Goal: Task Accomplishment & Management: Manage account settings

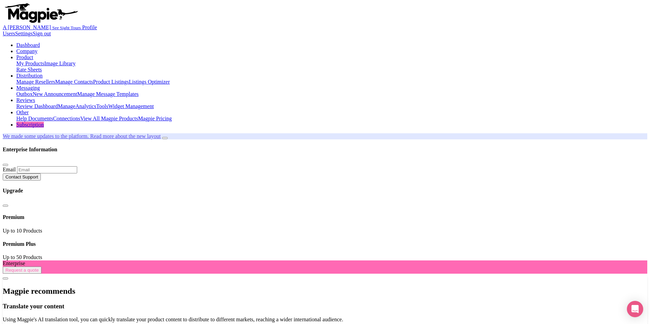
click at [33, 54] on link "Product" at bounding box center [24, 57] width 17 height 6
click at [44, 60] on link "My Products" at bounding box center [30, 63] width 28 height 6
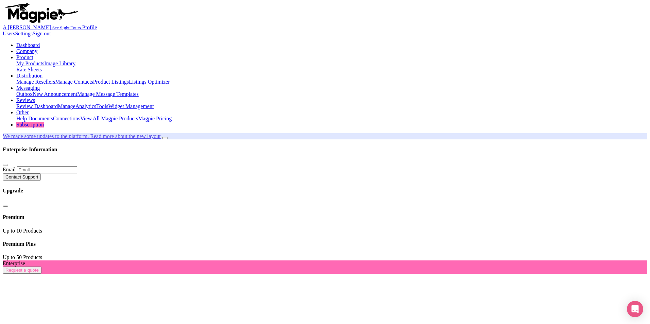
click at [44, 60] on link "My Products" at bounding box center [30, 63] width 28 height 6
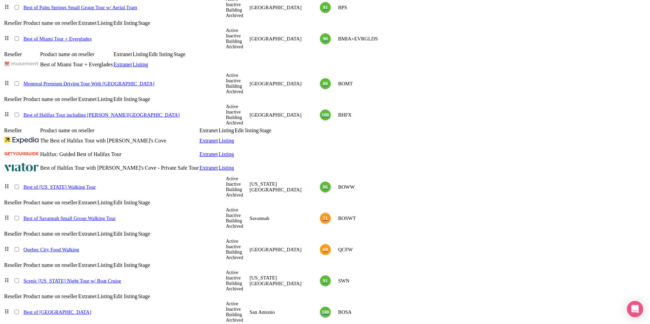
scroll to position [552, 0]
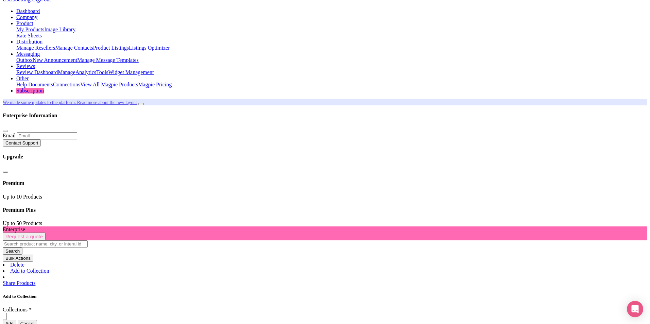
scroll to position [0, 0]
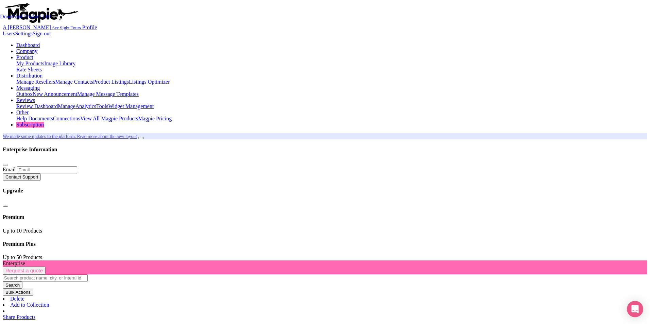
click at [129, 79] on link "Product Listings" at bounding box center [111, 82] width 36 height 6
click at [44, 60] on link "My Products" at bounding box center [30, 63] width 28 height 6
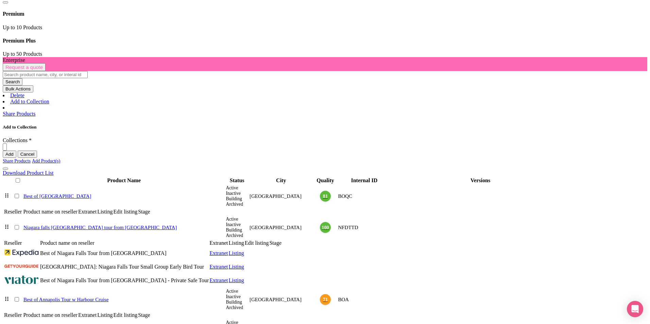
scroll to position [257, 0]
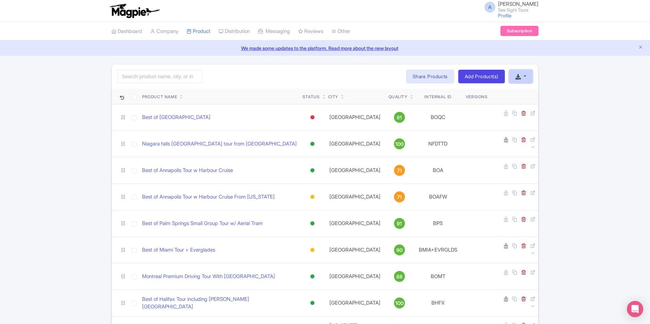
click at [529, 75] on button "button" at bounding box center [521, 77] width 24 height 14
click at [532, 89] on link "Download Product List" at bounding box center [542, 92] width 67 height 11
click at [297, 80] on div "Search Bulk Actions [GEOGRAPHIC_DATA] Add to Collection Share Products Add to C…" at bounding box center [325, 76] width 426 height 24
